Goal: Navigation & Orientation: Find specific page/section

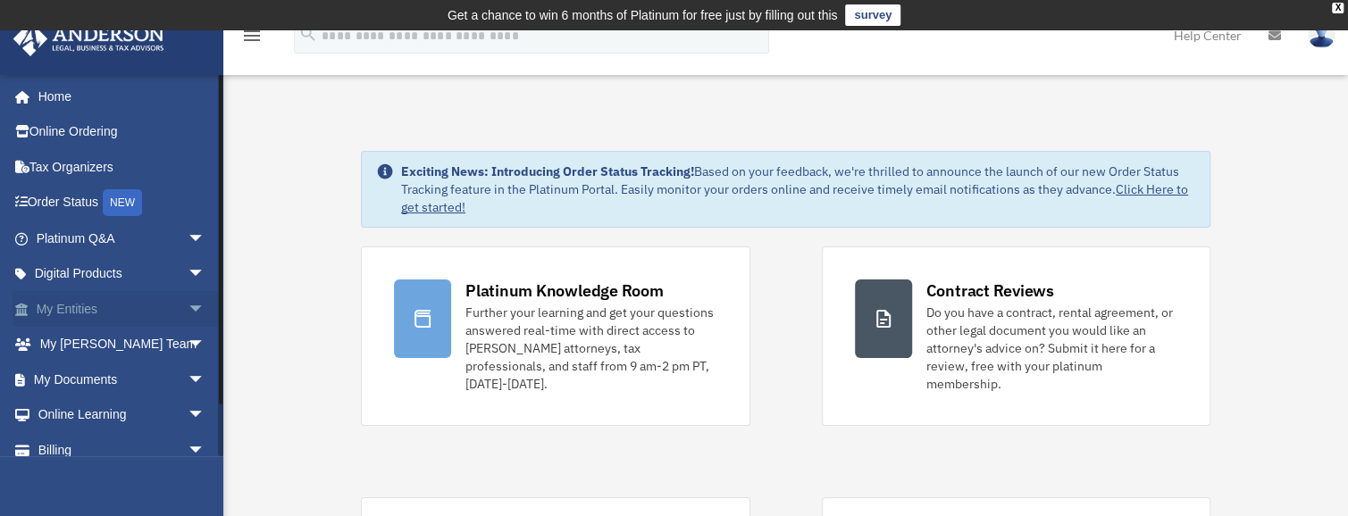
click at [77, 307] on link "My Entities arrow_drop_down" at bounding box center [123, 309] width 220 height 36
click at [188, 306] on span "arrow_drop_down" at bounding box center [206, 309] width 36 height 37
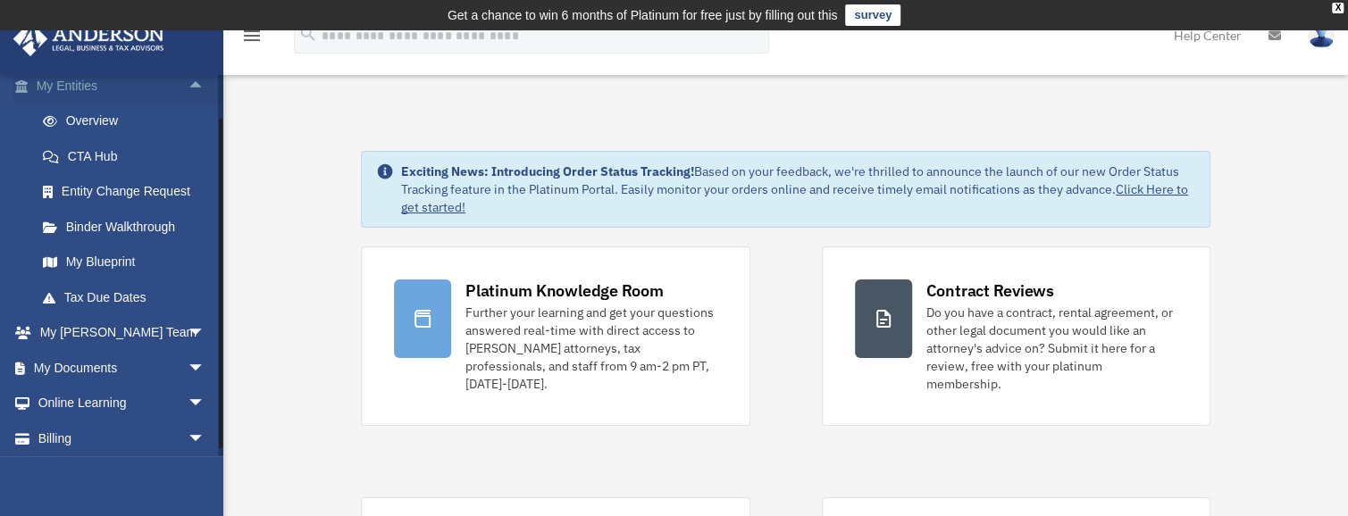
scroll to position [202, 0]
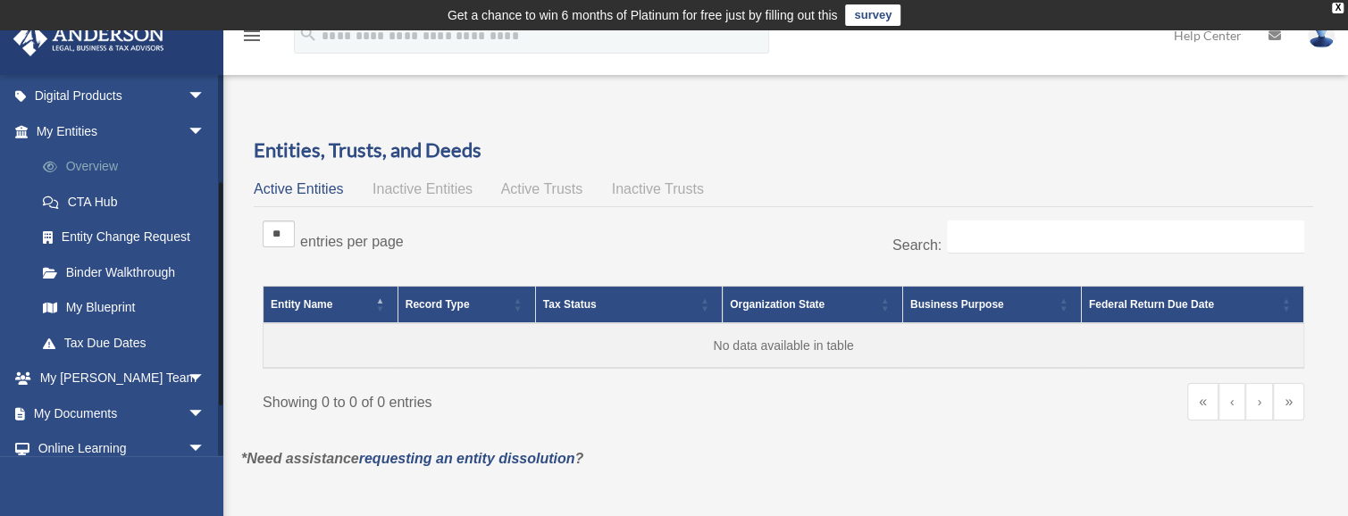
scroll to position [179, 0]
click at [124, 304] on link "My Blueprint" at bounding box center [128, 307] width 207 height 36
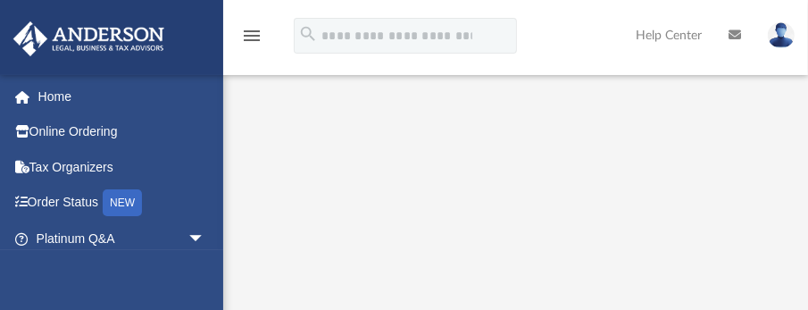
scroll to position [280, 0]
